Goal: Consume media (video, audio)

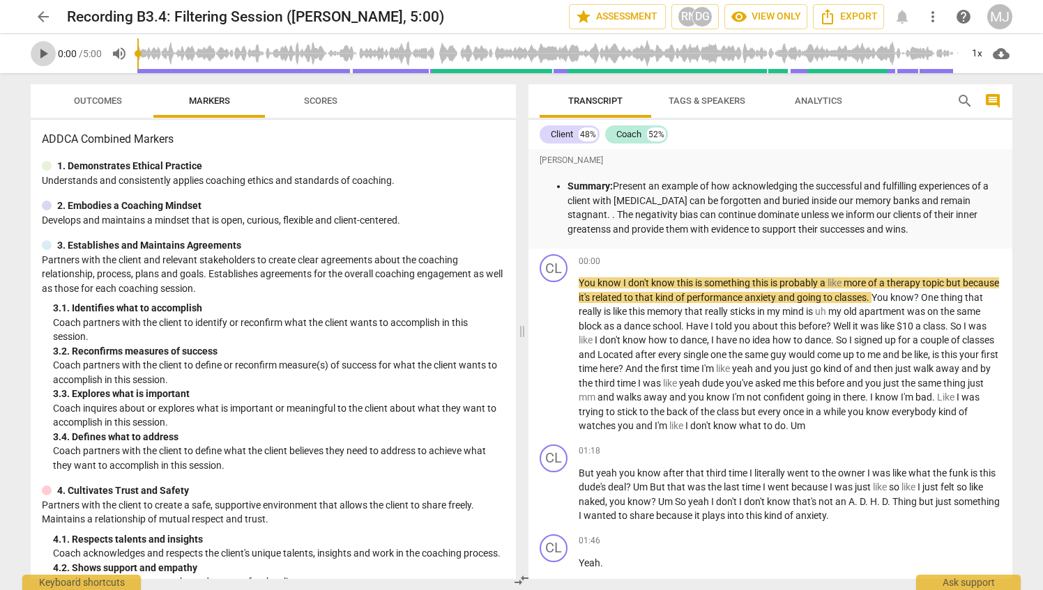
click at [43, 56] on span "play_arrow" at bounding box center [43, 53] width 17 height 17
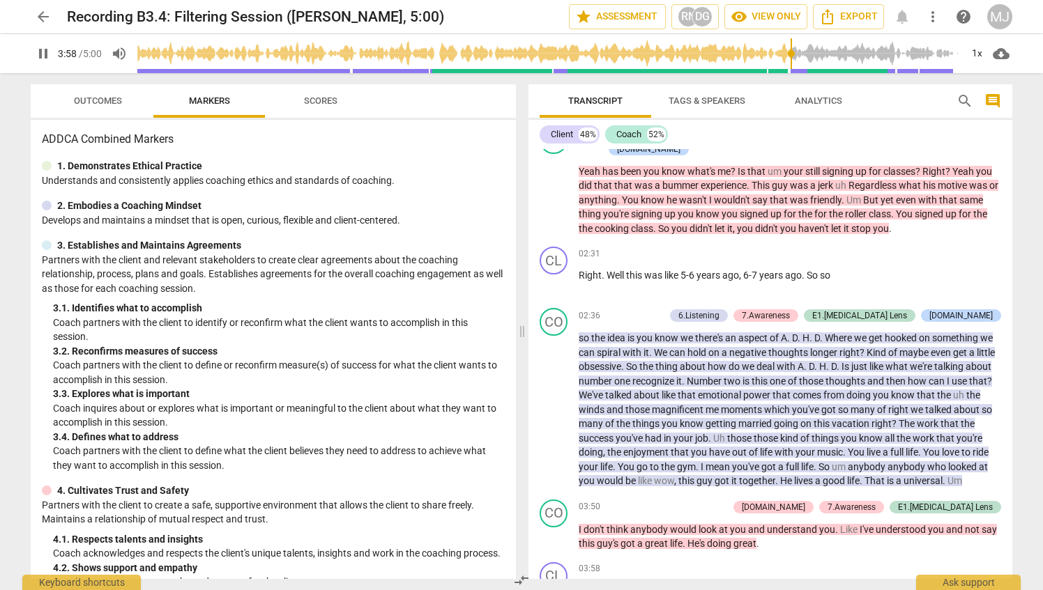
scroll to position [848, 0]
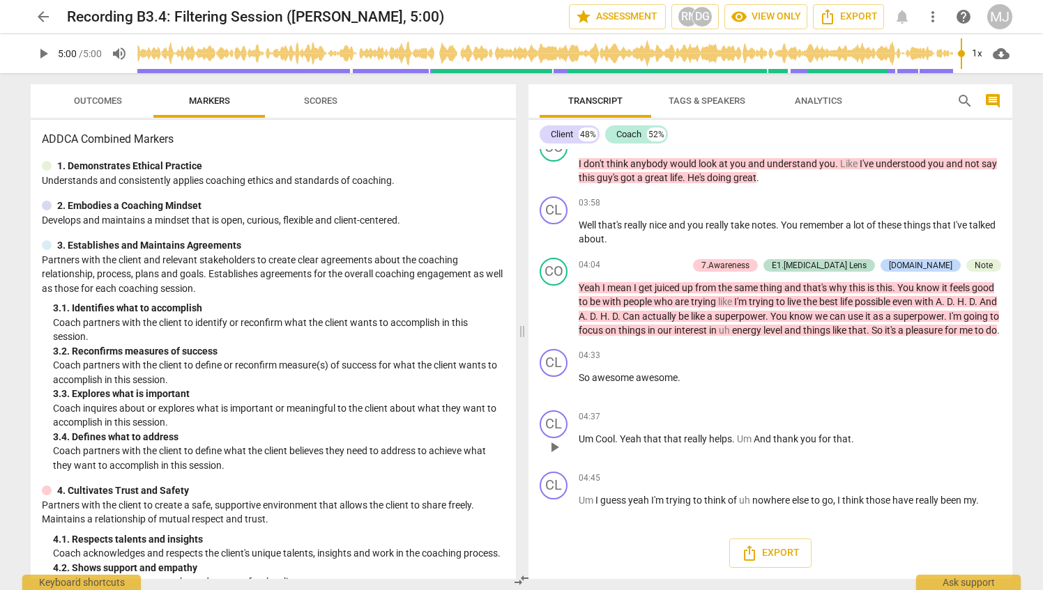
click at [652, 438] on span "that" at bounding box center [653, 439] width 20 height 11
click at [45, 46] on span "play_arrow" at bounding box center [43, 53] width 17 height 17
type input "300"
click at [49, 11] on span "arrow_back" at bounding box center [43, 16] width 17 height 17
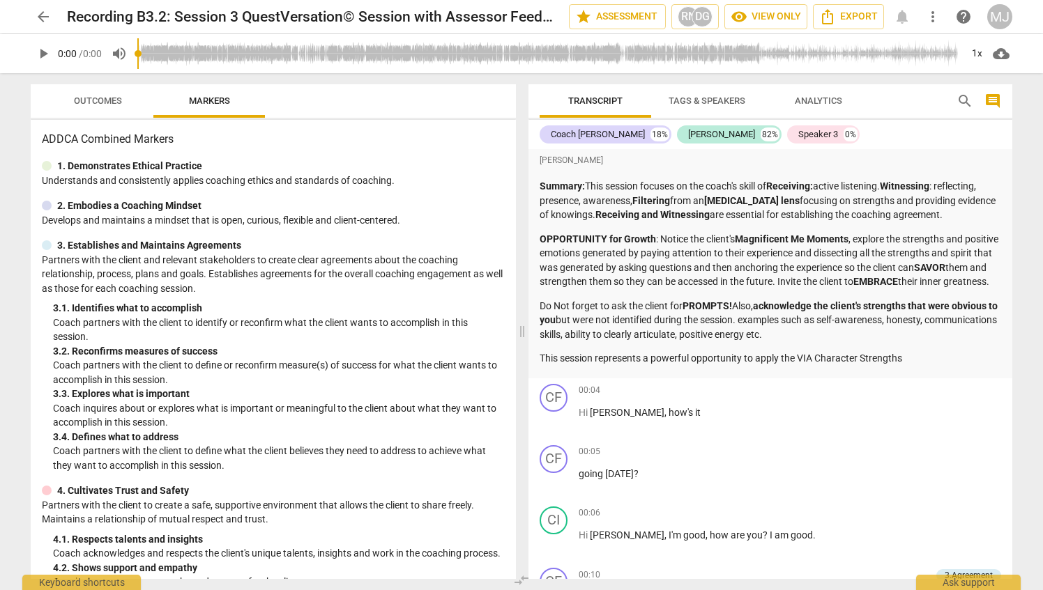
click at [53, 7] on link "arrow_back" at bounding box center [43, 16] width 25 height 25
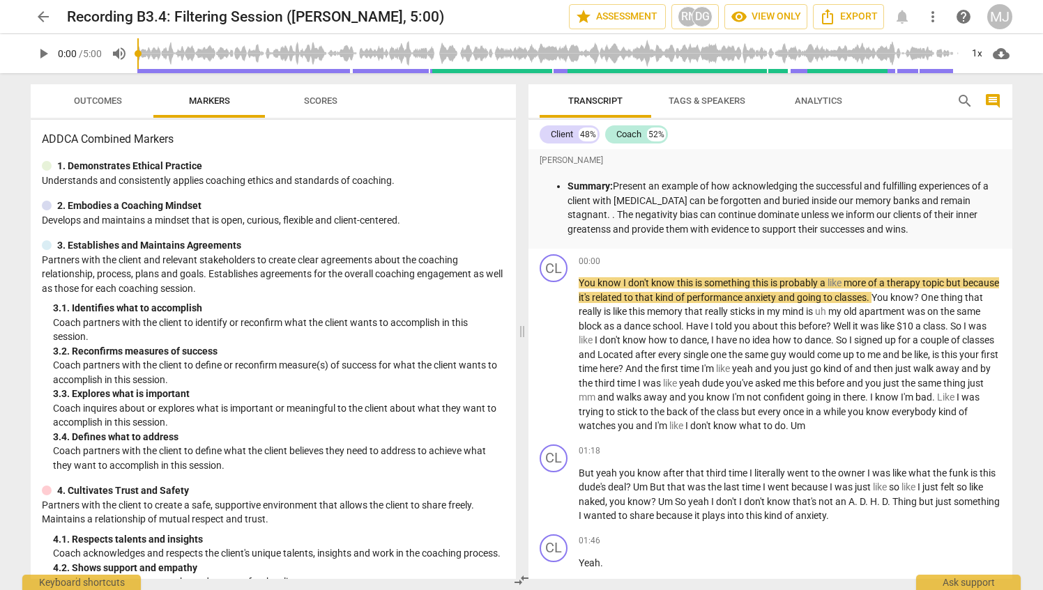
click at [49, 57] on span "play_arrow" at bounding box center [43, 53] width 17 height 17
type input "3"
click at [48, 13] on span "arrow_back" at bounding box center [43, 16] width 17 height 17
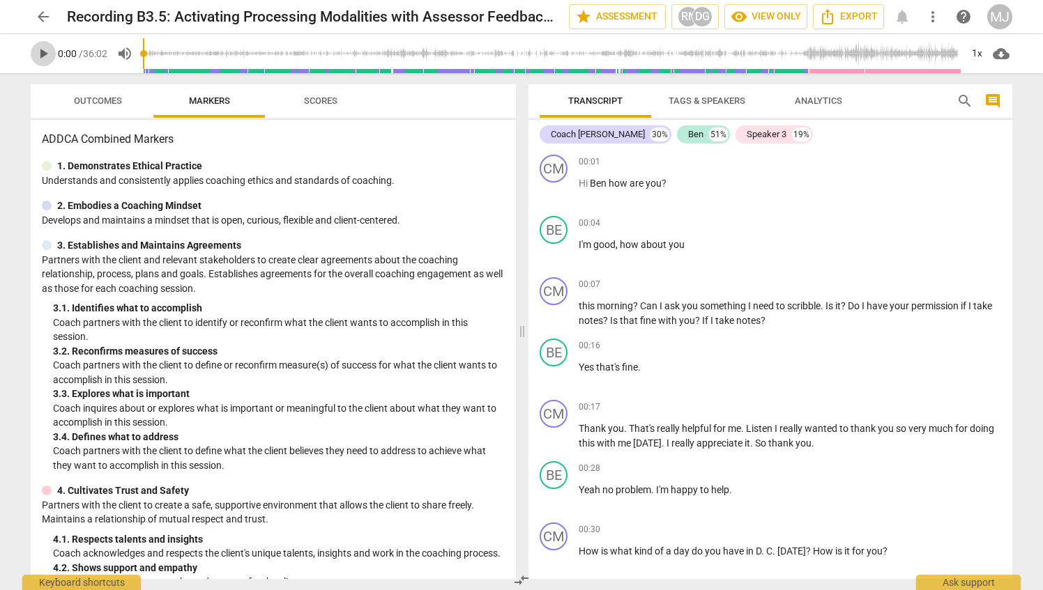
click at [51, 49] on span "play_arrow" at bounding box center [43, 53] width 17 height 17
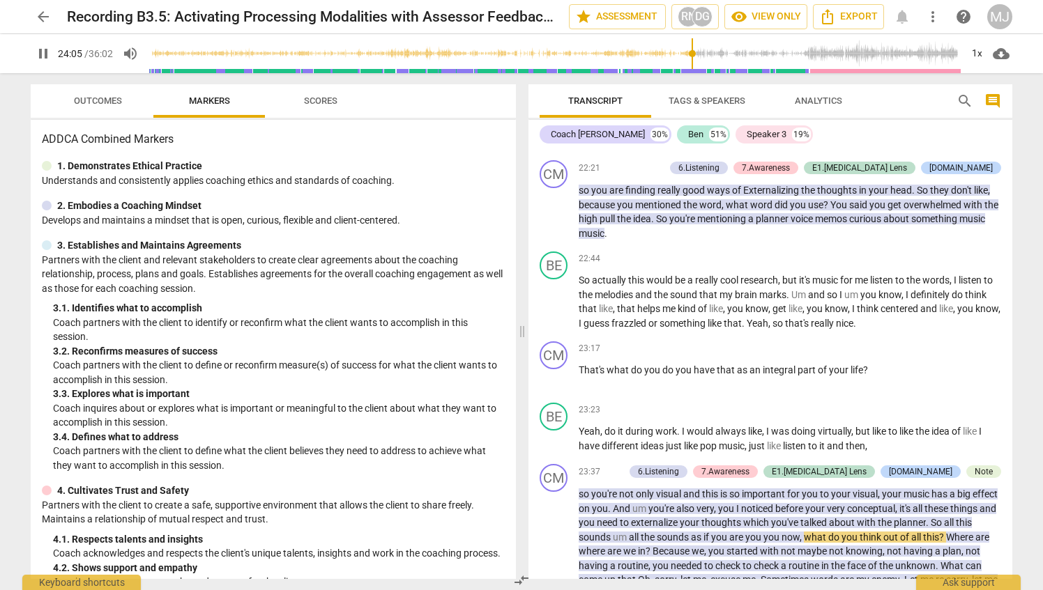
scroll to position [5875, 0]
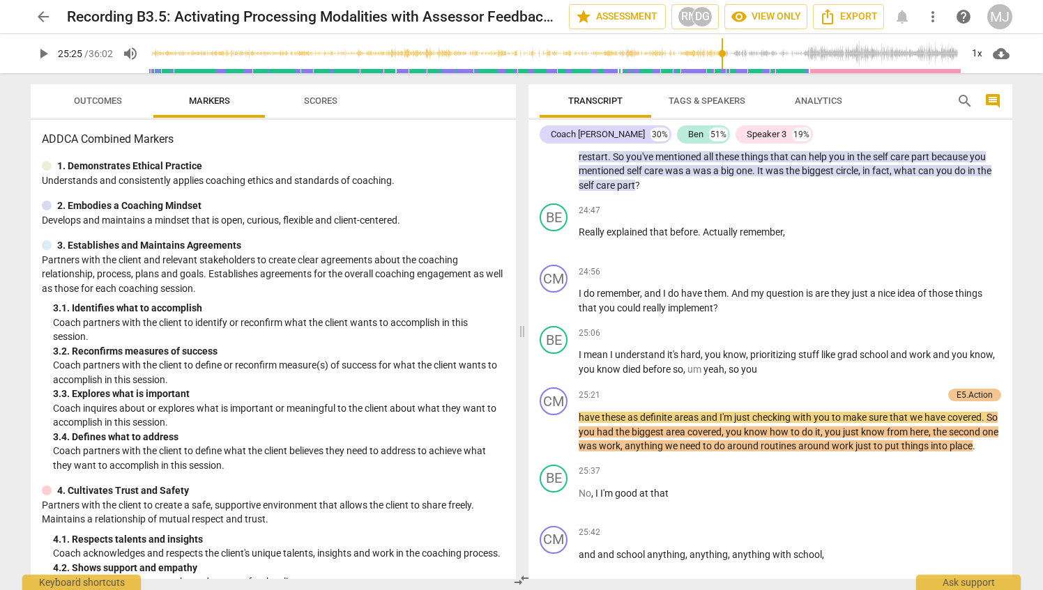
type input "1525"
